Goal: Task Accomplishment & Management: Use online tool/utility

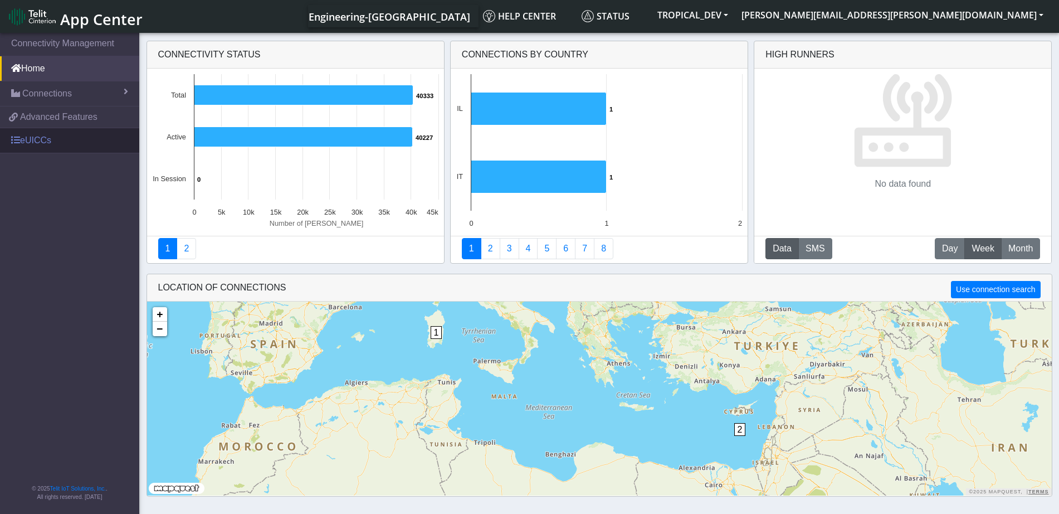
click at [81, 144] on link "eUICCs" at bounding box center [69, 140] width 139 height 25
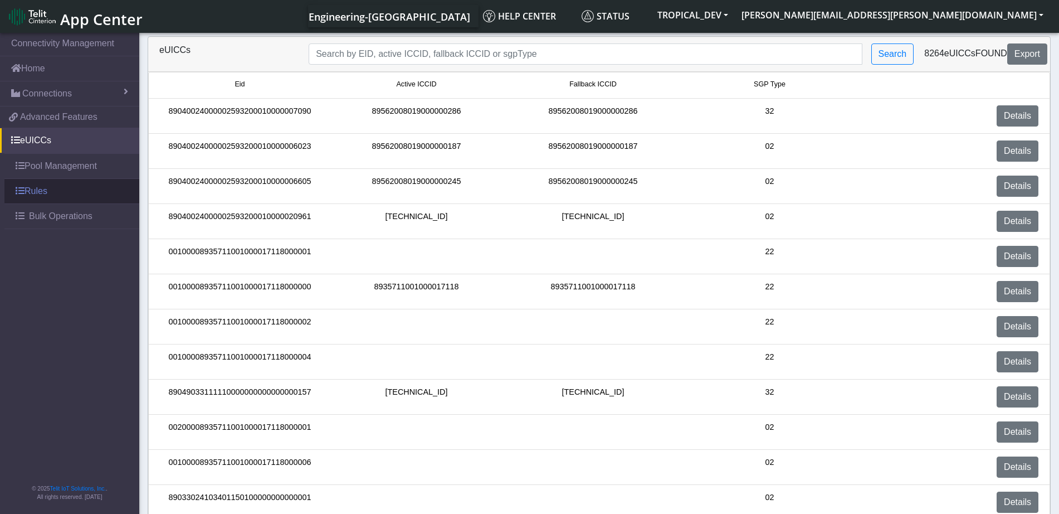
click at [61, 200] on link "Rules" at bounding box center [71, 191] width 135 height 25
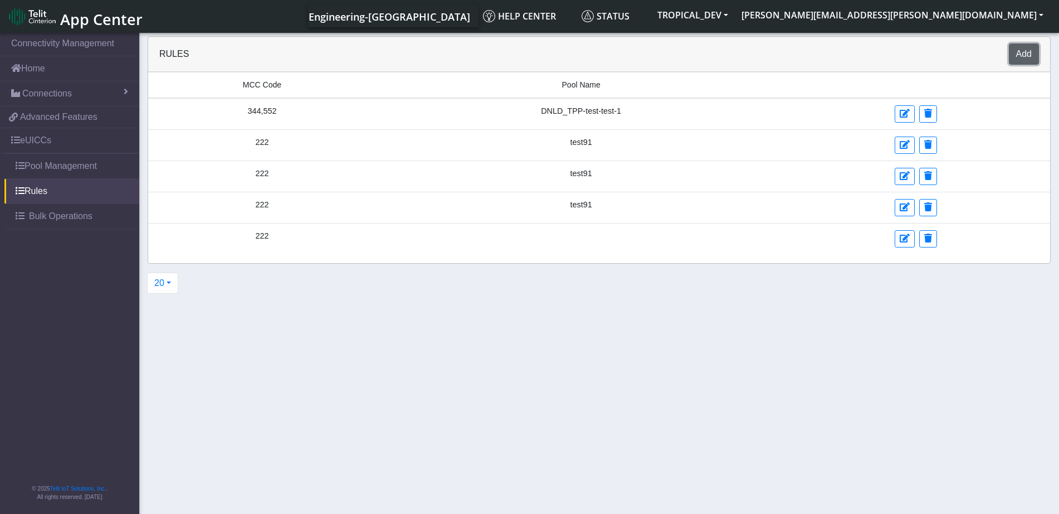
click at [1030, 51] on button "Add" at bounding box center [1024, 53] width 30 height 21
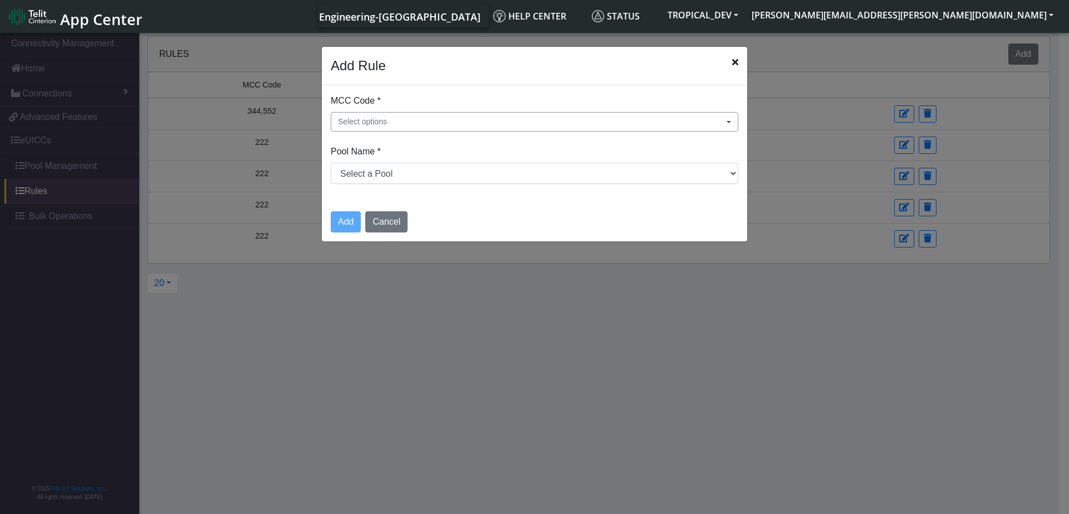
click at [375, 118] on span "Select options" at bounding box center [362, 122] width 49 height 12
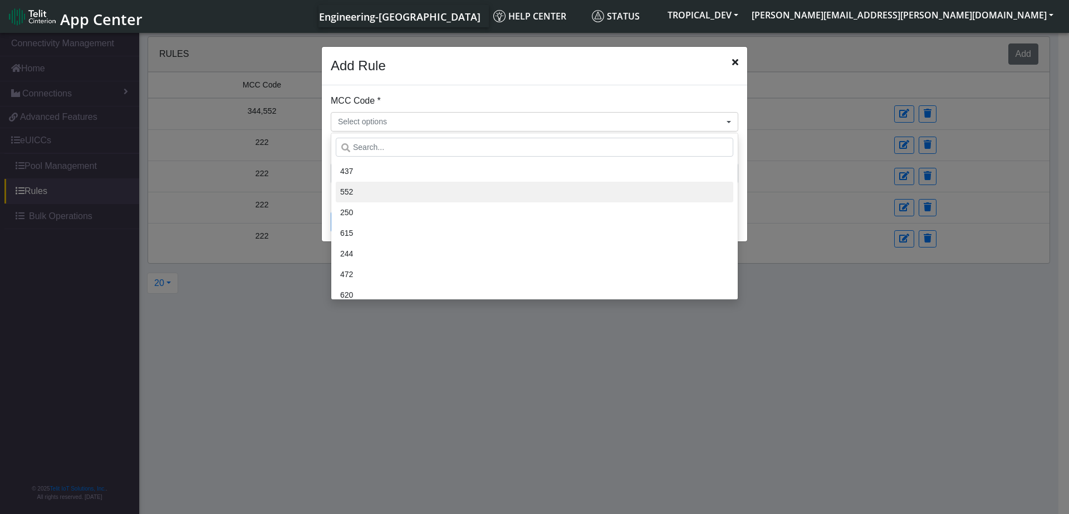
click at [385, 189] on li "552" at bounding box center [535, 192] width 398 height 21
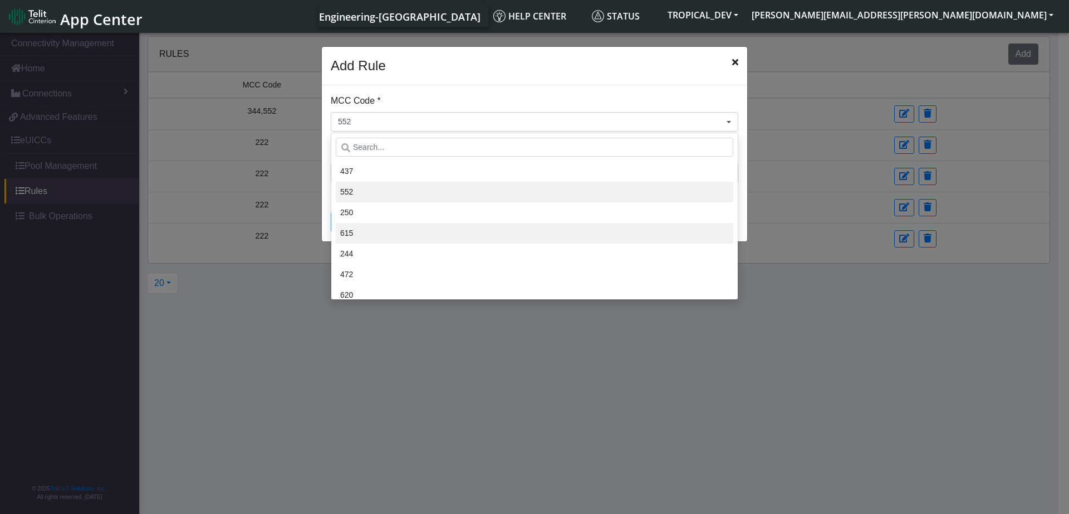
click at [378, 234] on li "615" at bounding box center [535, 233] width 398 height 21
click at [405, 278] on li "472" at bounding box center [535, 274] width 398 height 21
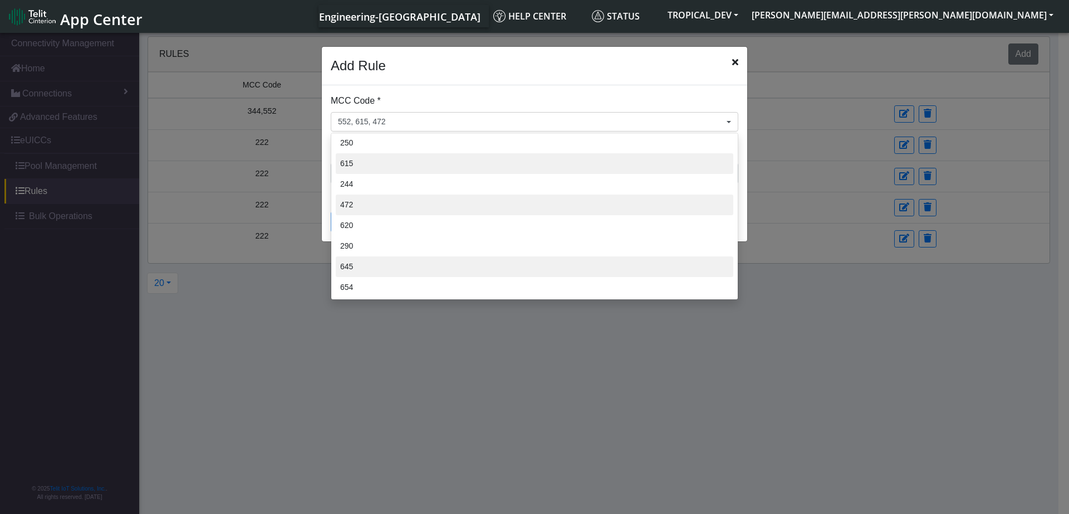
click at [373, 260] on li "645" at bounding box center [535, 266] width 398 height 21
